Goal: Task Accomplishment & Management: Complete application form

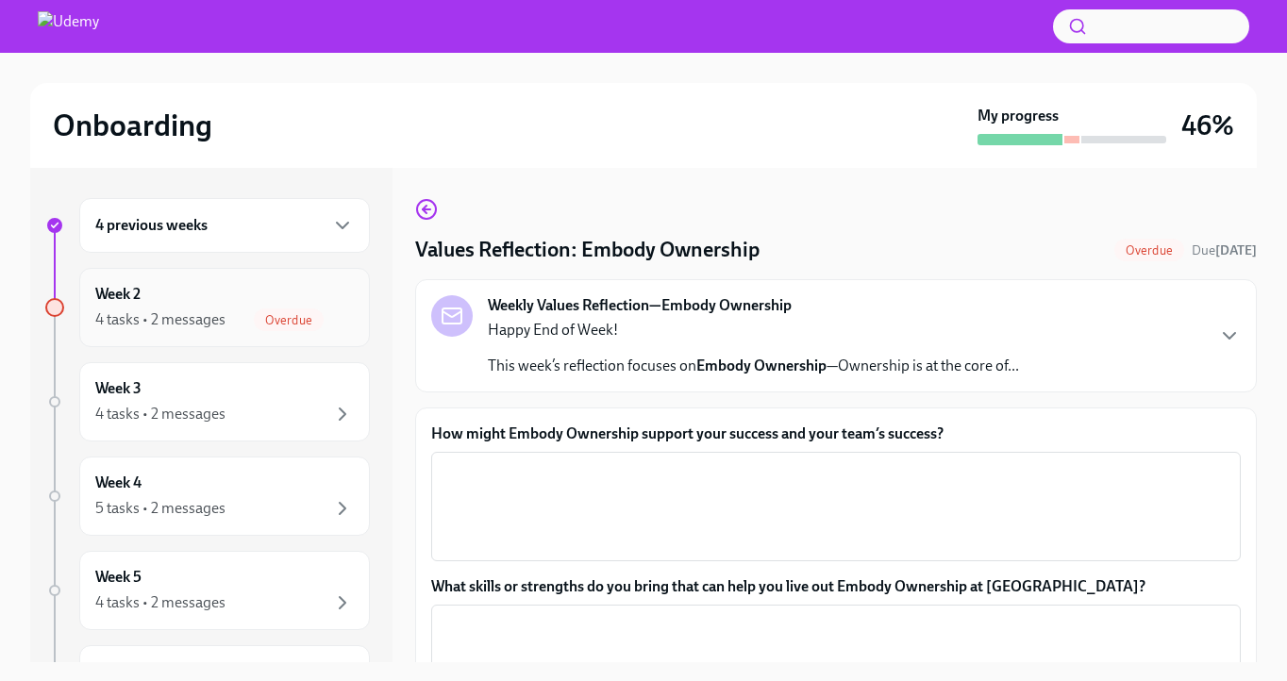
click at [254, 292] on div "Week 2 4 tasks • 2 messages Overdue" at bounding box center [224, 307] width 258 height 47
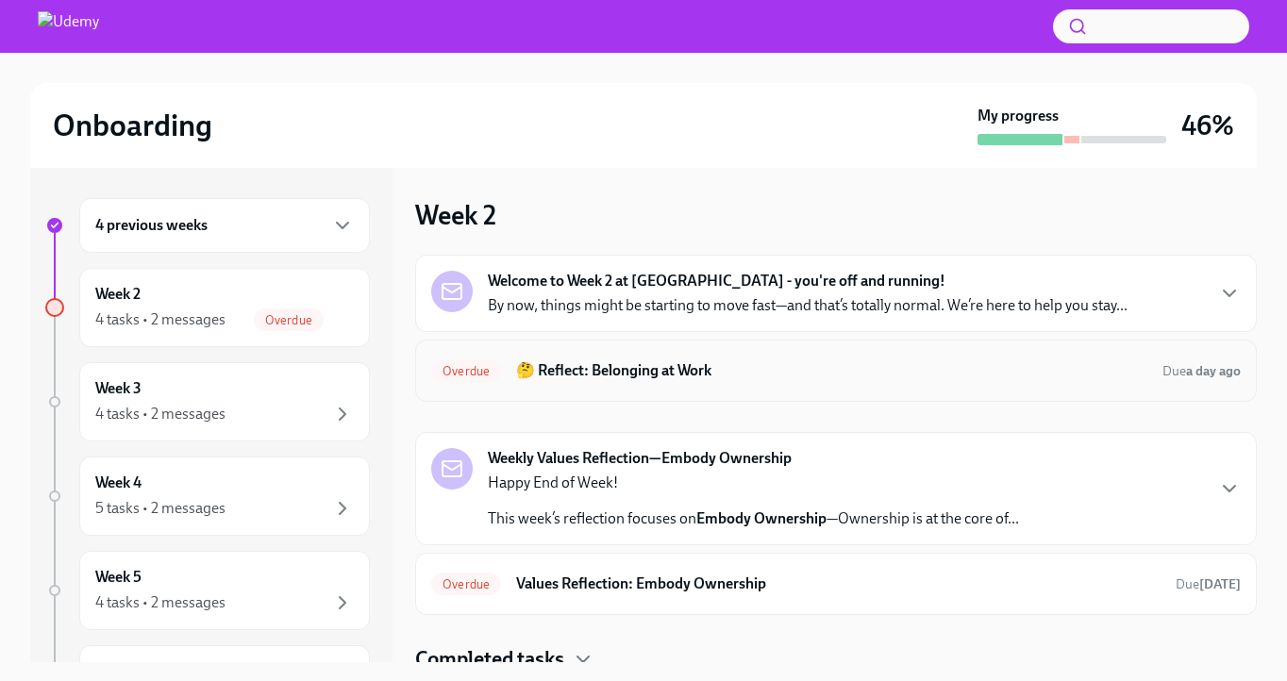
click at [645, 370] on h6 "🤔 Reflect: Belonging at Work" at bounding box center [831, 370] width 631 height 21
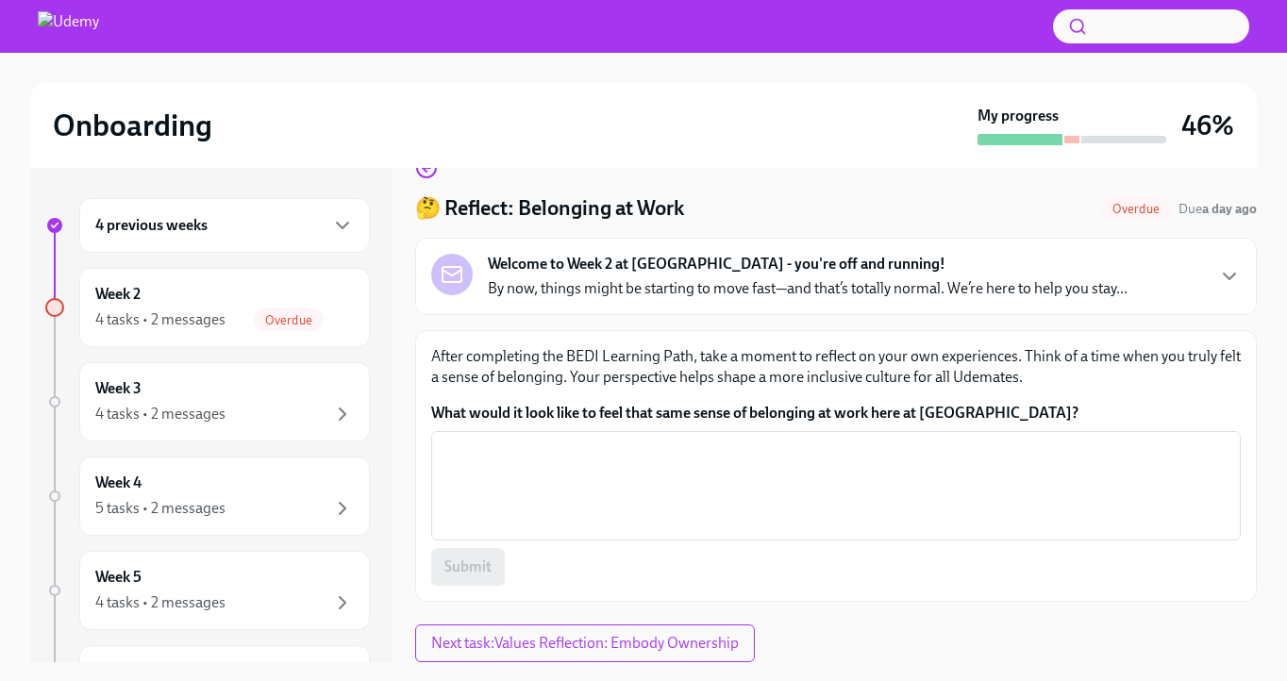
scroll to position [42, 0]
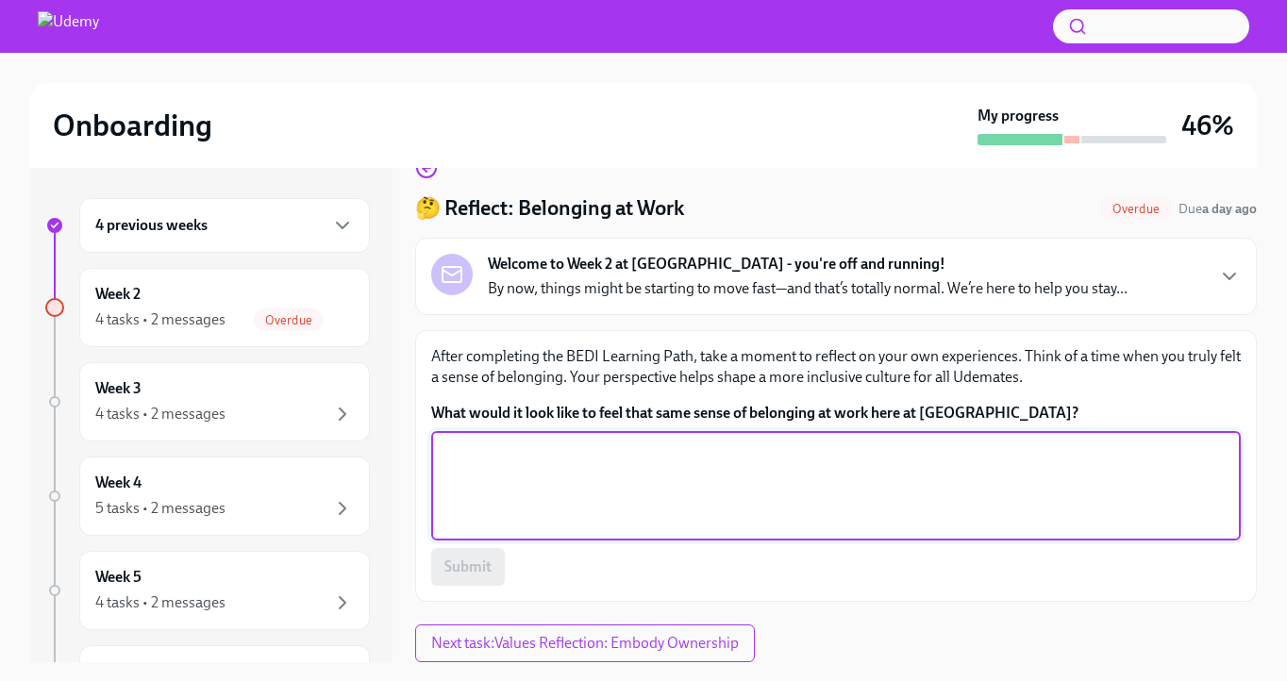
click at [508, 464] on textarea "What would it look like to feel that same sense of belonging at work here at [G…" at bounding box center [835, 486] width 787 height 91
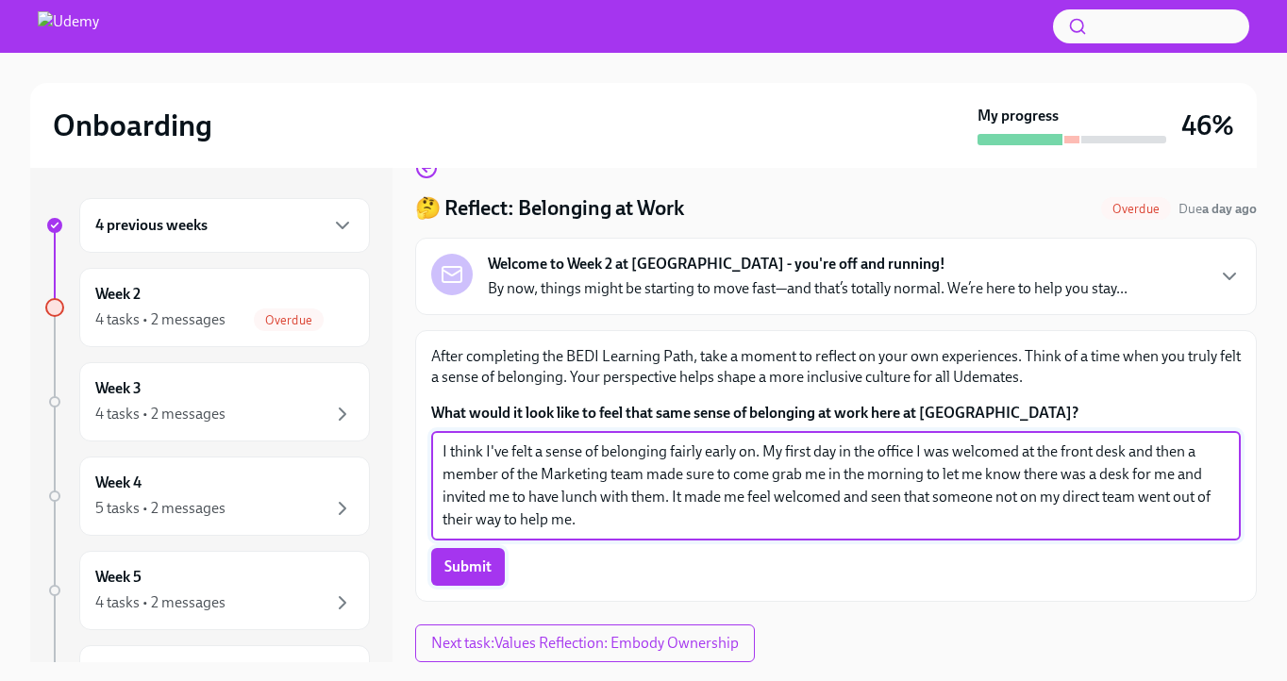
type textarea "I think I've felt a sense of belonging fairly early on. My first day in the off…"
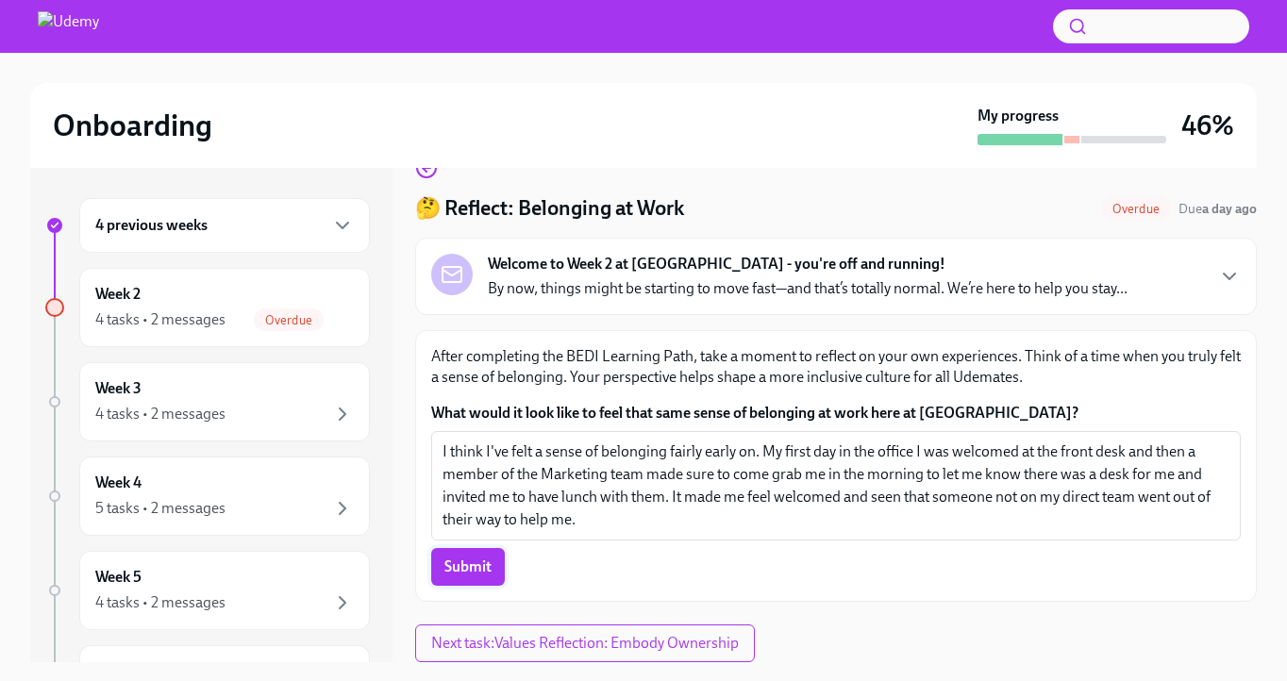
click at [471, 559] on span "Submit" at bounding box center [467, 567] width 47 height 19
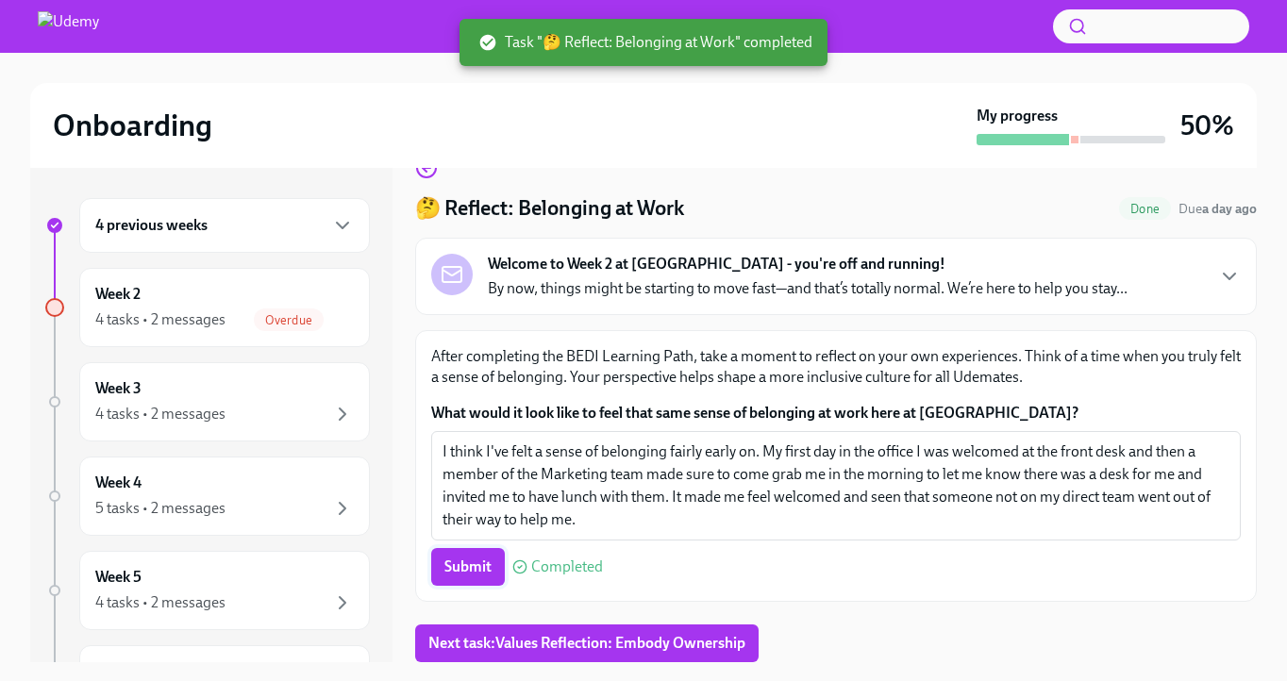
scroll to position [34, 0]
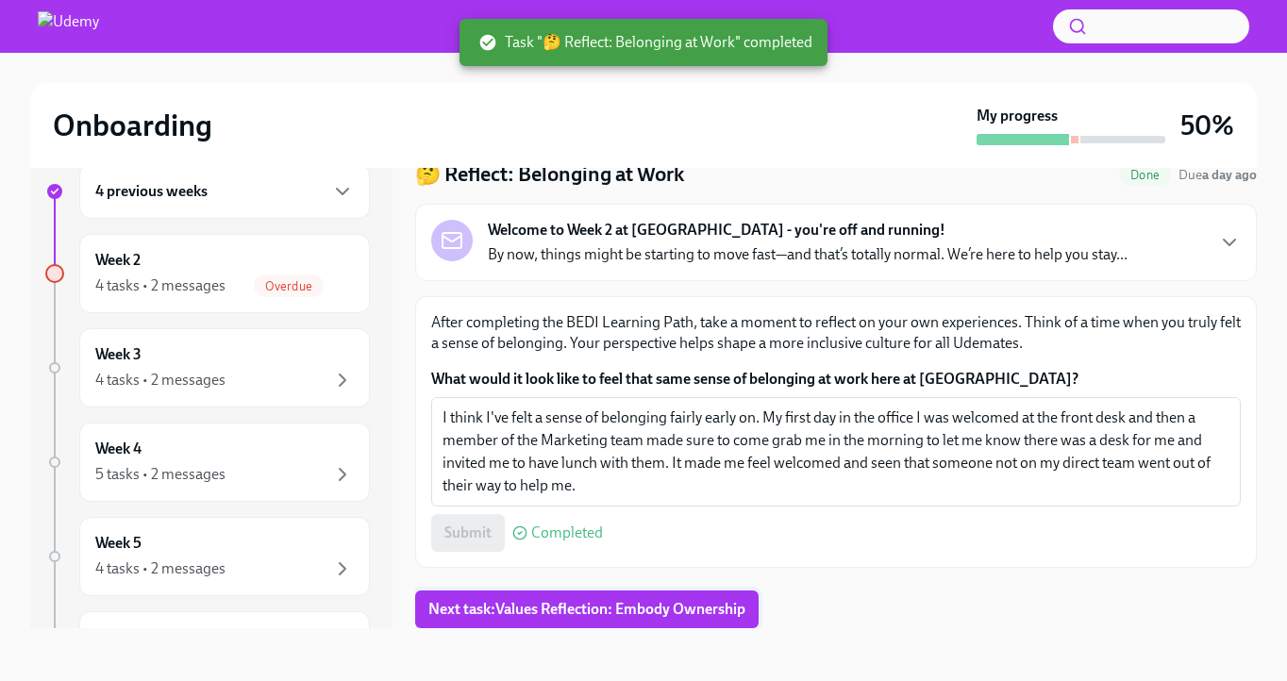
click at [474, 608] on span "Next task : Values Reflection: Embody Ownership" at bounding box center [586, 609] width 317 height 19
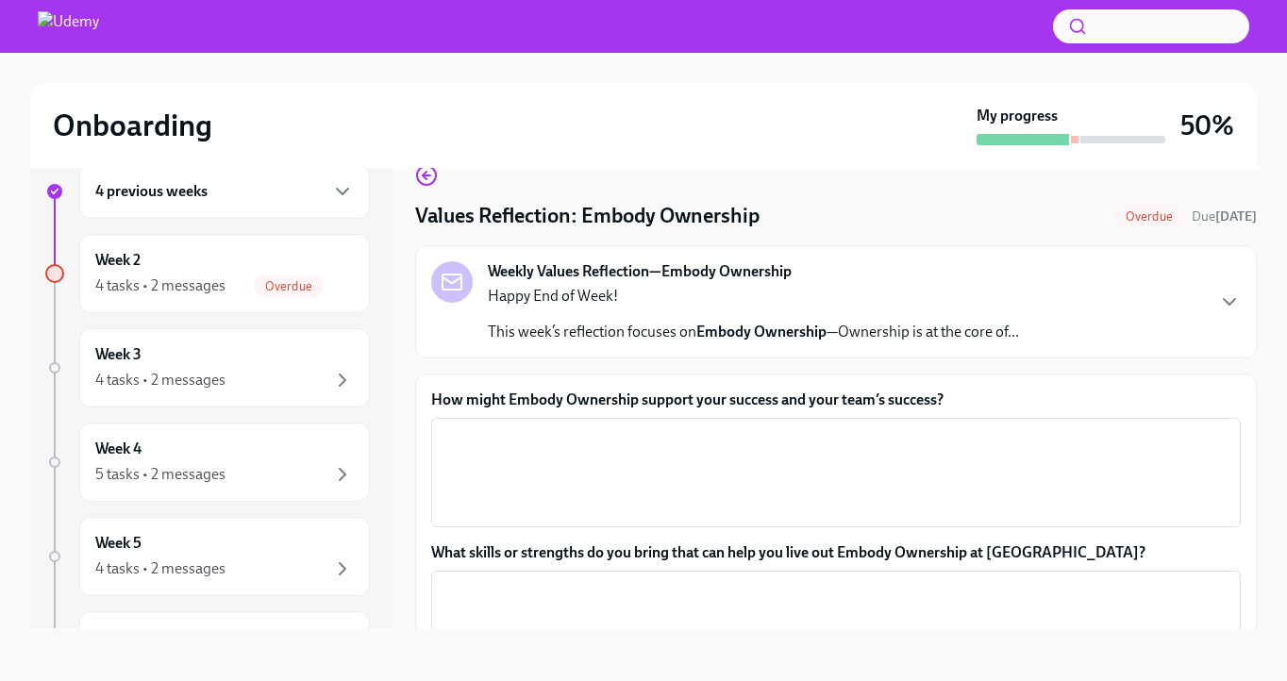
click at [537, 323] on p "This week’s reflection focuses on Embody Ownership —Ownership is at the core of…" at bounding box center [753, 332] width 531 height 21
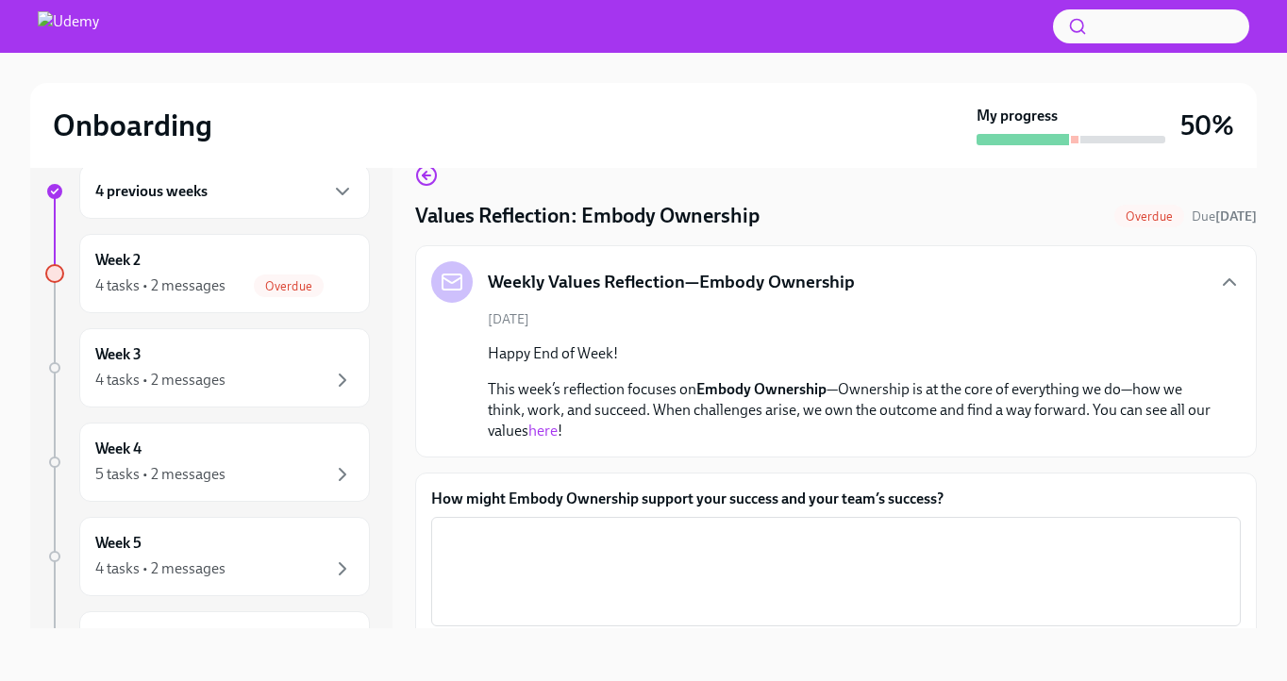
click at [543, 432] on link "here" at bounding box center [542, 431] width 29 height 18
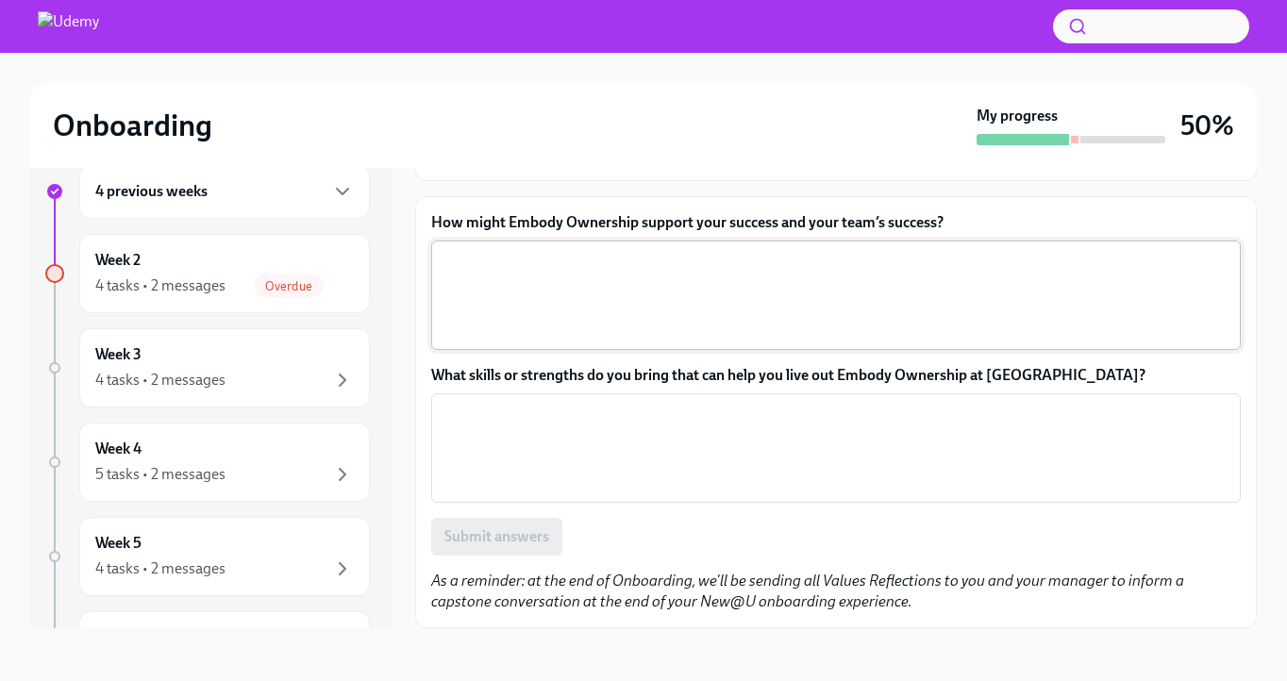
scroll to position [276, 0]
click at [500, 325] on textarea "How might Embody Ownership support your success and your team’s success?" at bounding box center [835, 295] width 787 height 91
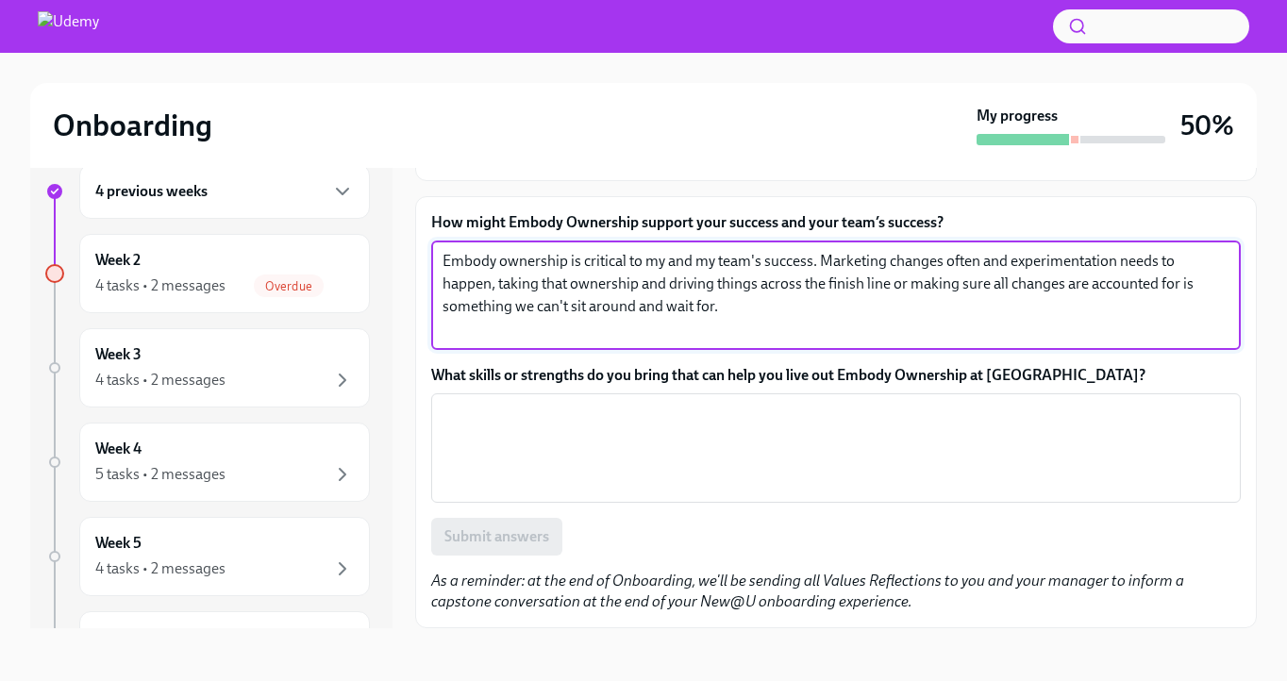
type textarea "Embody ownership is critical to my and my team's success. Marketing changes oft…"
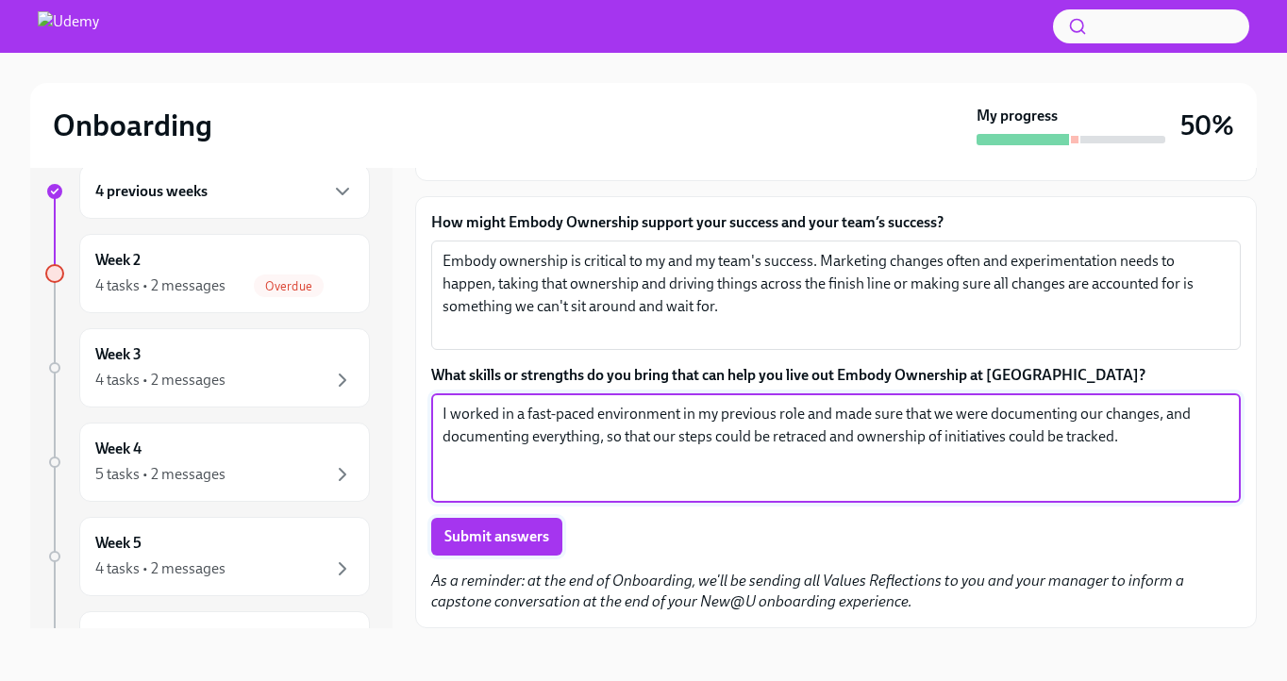
type textarea "I worked in a fast-paced environment in my previous role and made sure that we …"
click at [482, 527] on span "Submit answers" at bounding box center [496, 536] width 105 height 19
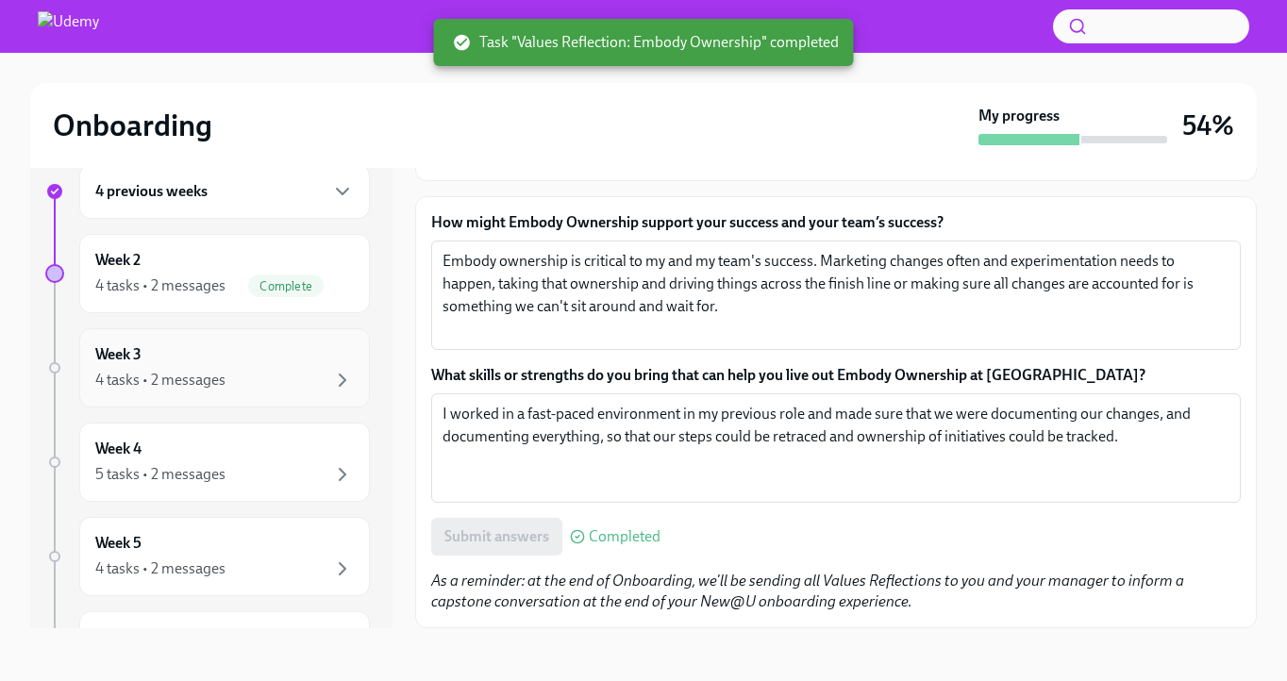
click at [230, 347] on div "Week 3 4 tasks • 2 messages" at bounding box center [224, 367] width 258 height 47
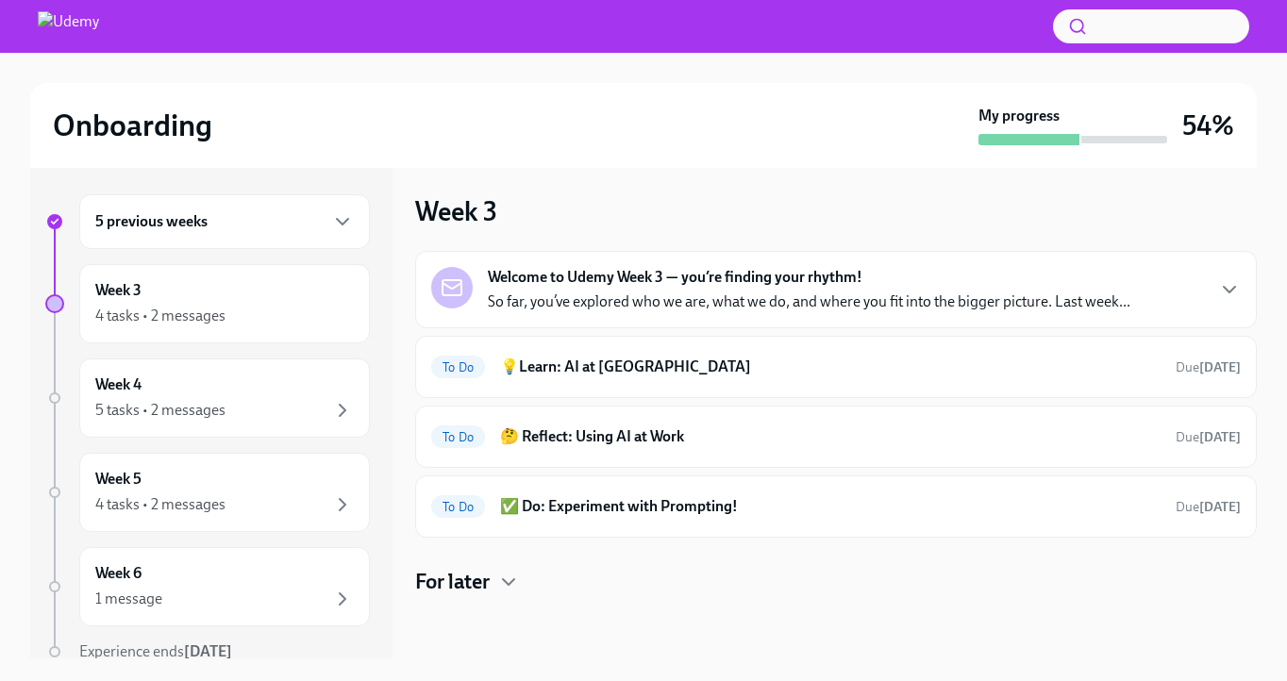
click at [976, 308] on p "So far, you’ve explored who we are, what we do, and where you fit into the bigg…" at bounding box center [809, 301] width 642 height 21
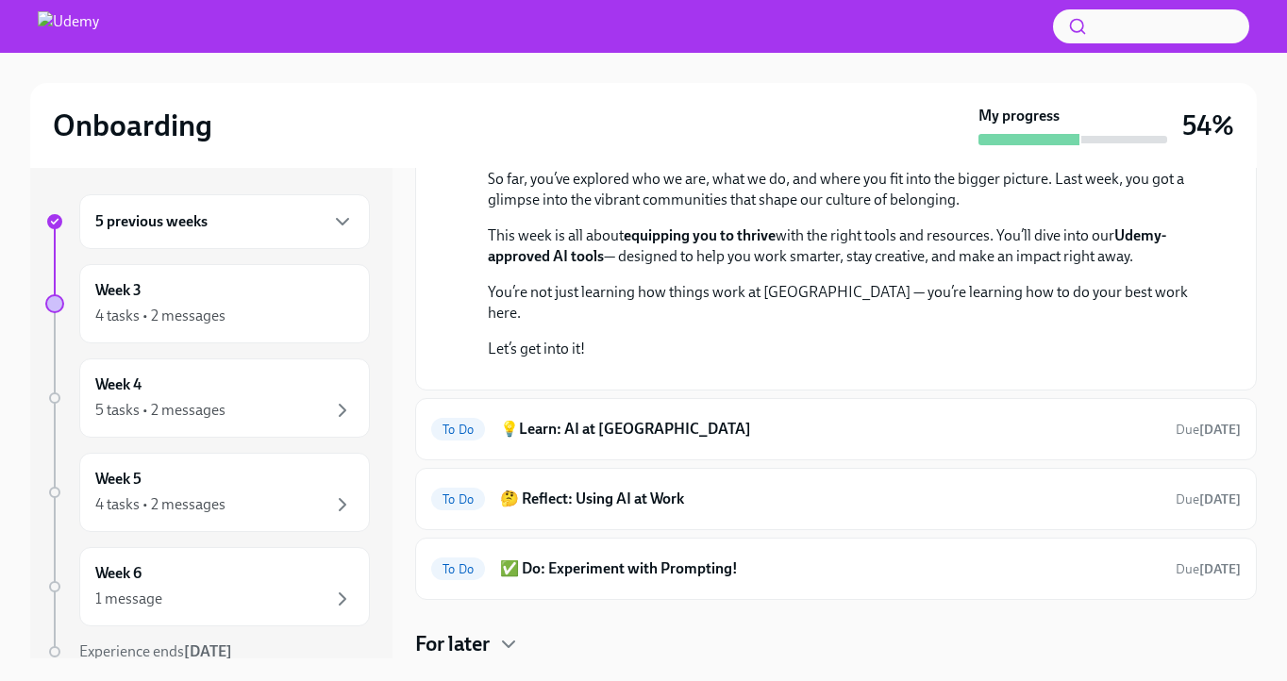
scroll to position [430, 0]
click at [915, 432] on h6 "💡Learn: AI at [GEOGRAPHIC_DATA]" at bounding box center [830, 429] width 660 height 21
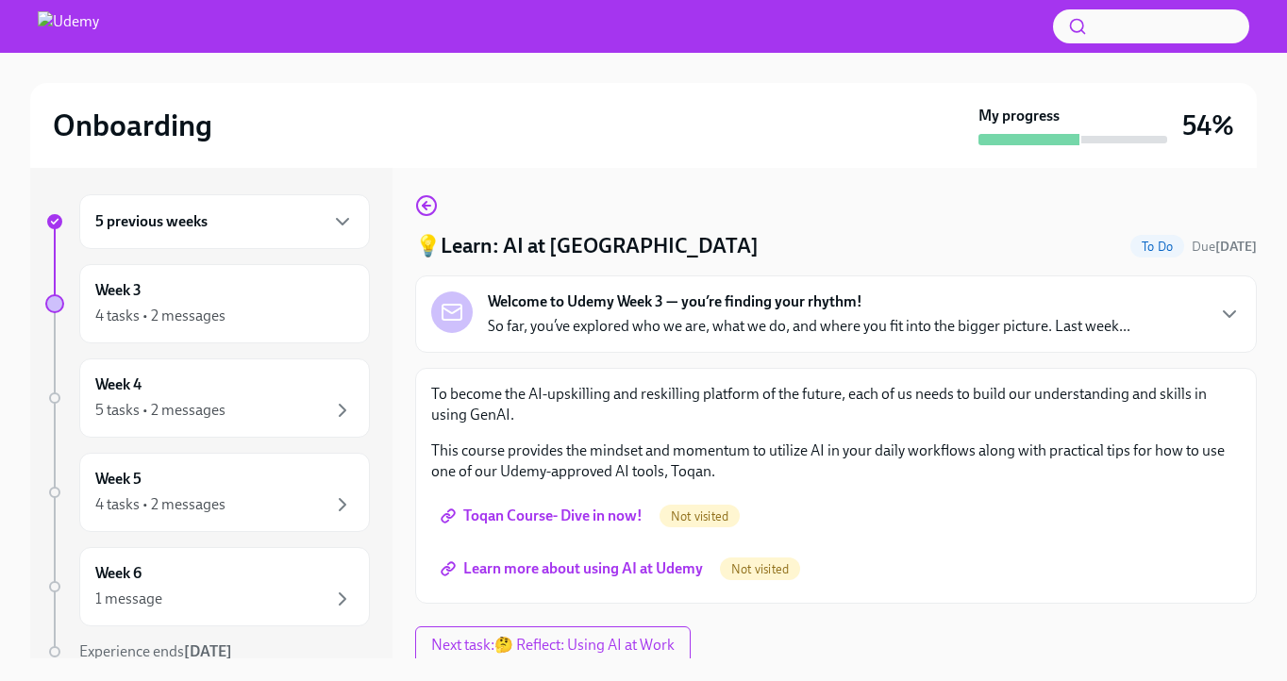
scroll to position [6, 0]
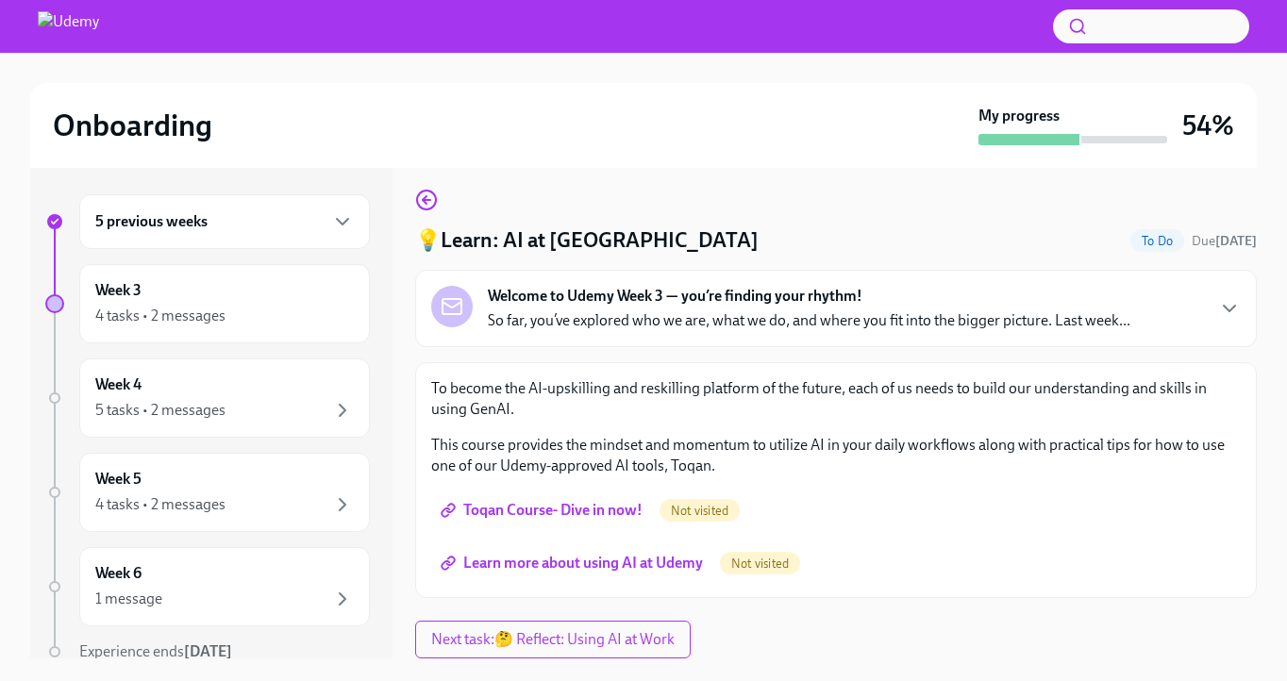
click at [528, 513] on span "Toqan Course- Dive in now!" at bounding box center [543, 510] width 198 height 19
